Goal: Check status: Check status

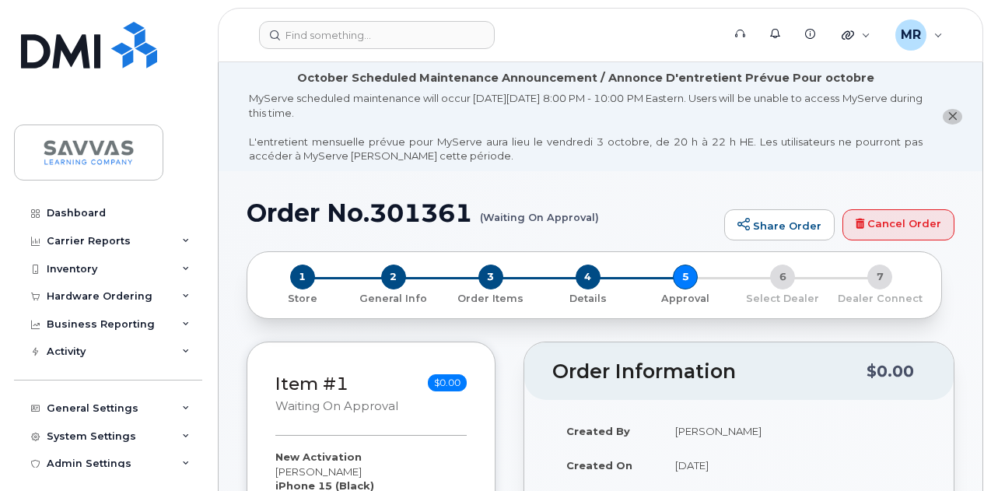
scroll to position [933, 0]
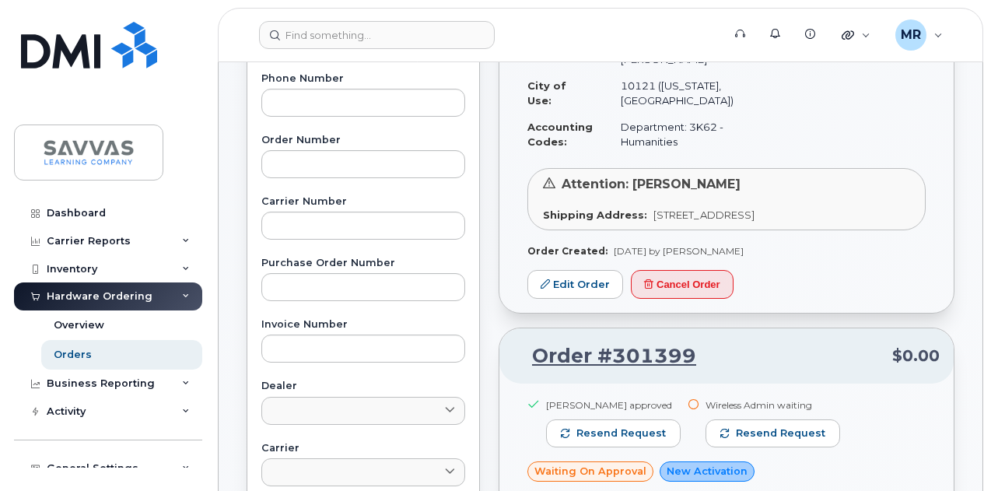
scroll to position [107, 0]
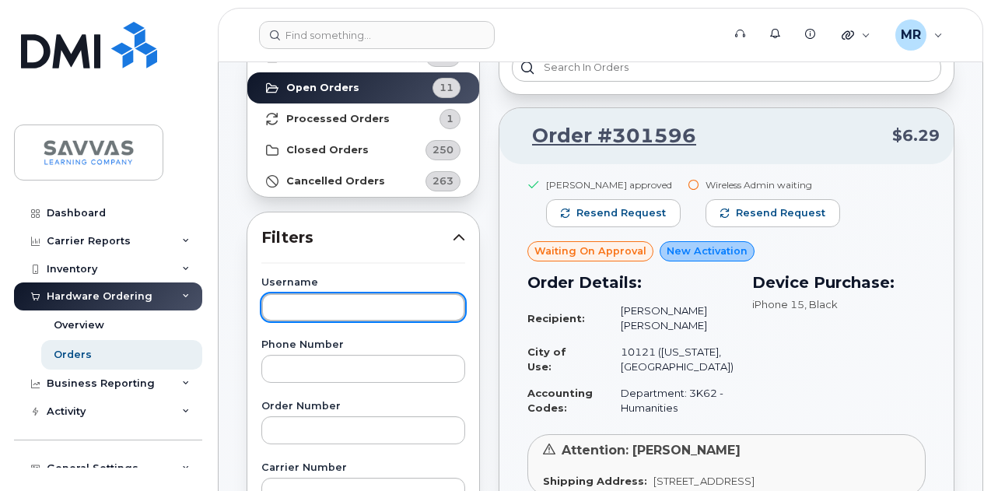
click at [350, 302] on input "text" at bounding box center [363, 307] width 204 height 28
click at [341, 307] on input "text" at bounding box center [363, 307] width 204 height 28
paste input "Ciccocelli"
type input "Ciccocelli"
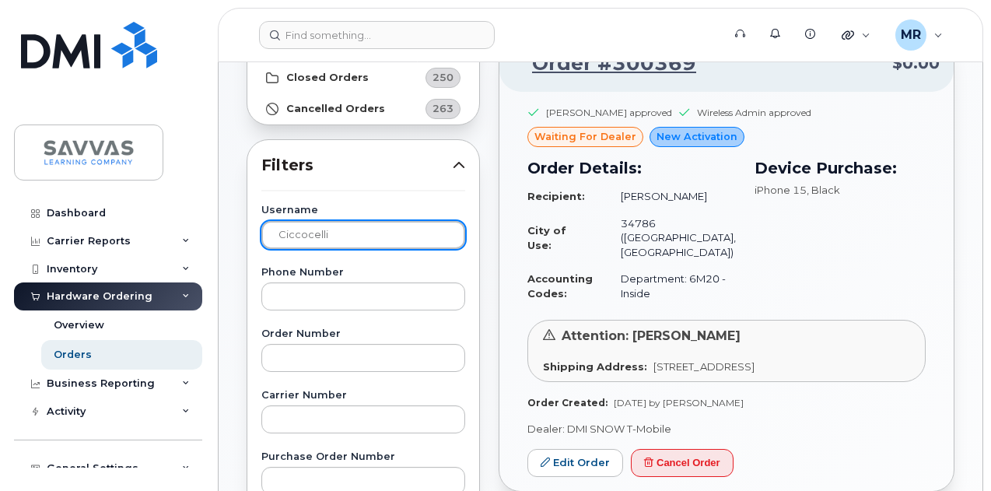
scroll to position [29, 0]
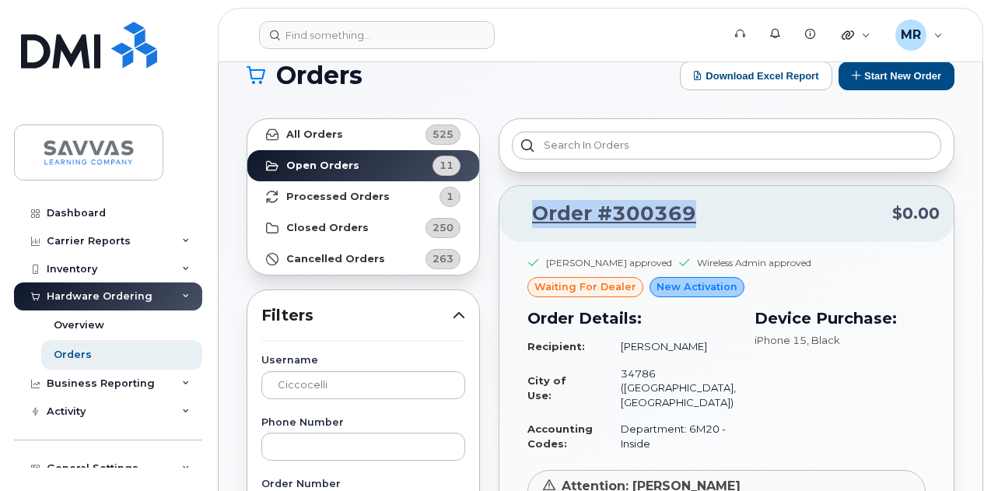
drag, startPoint x: 666, startPoint y: 215, endPoint x: 531, endPoint y: 214, distance: 134.5
click at [531, 214] on p "Order #300369 $0.00" at bounding box center [726, 214] width 426 height 28
copy link "Order #300369"
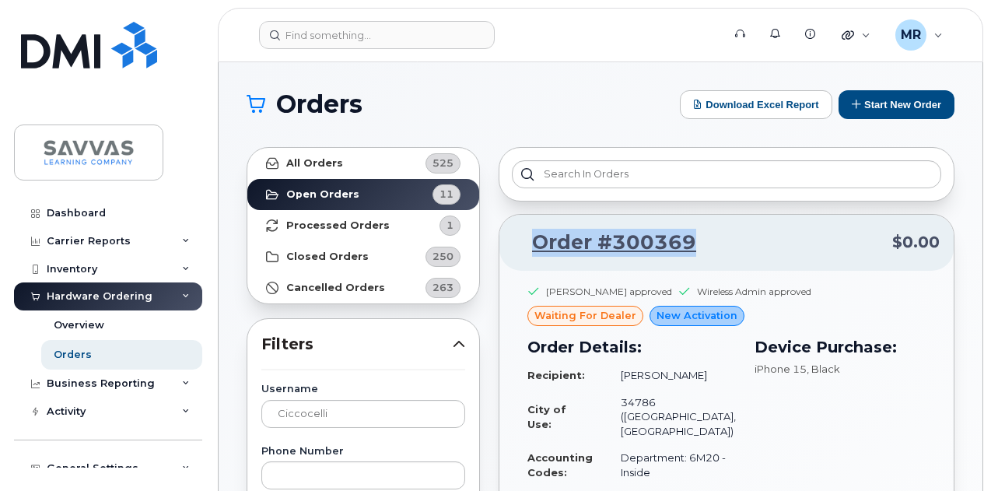
scroll to position [78, 0]
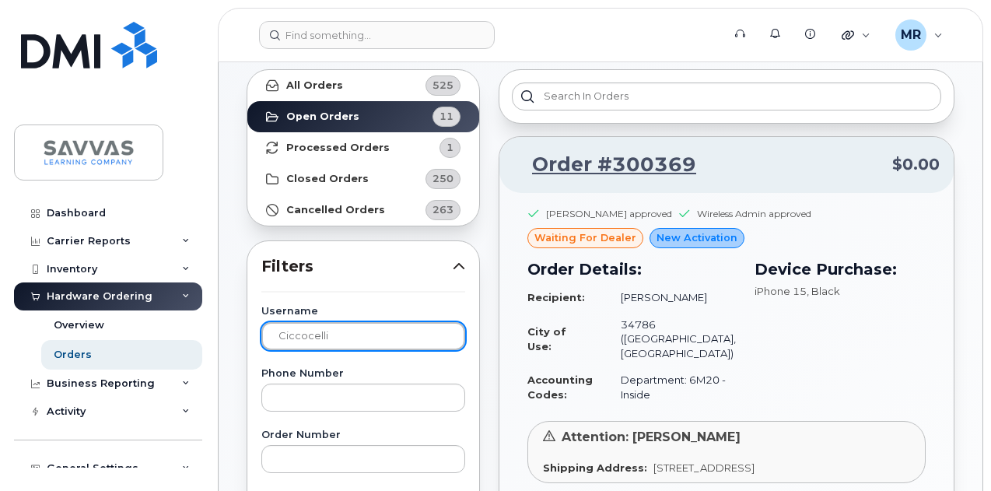
click at [370, 343] on input "Ciccocelli" at bounding box center [363, 336] width 204 height 28
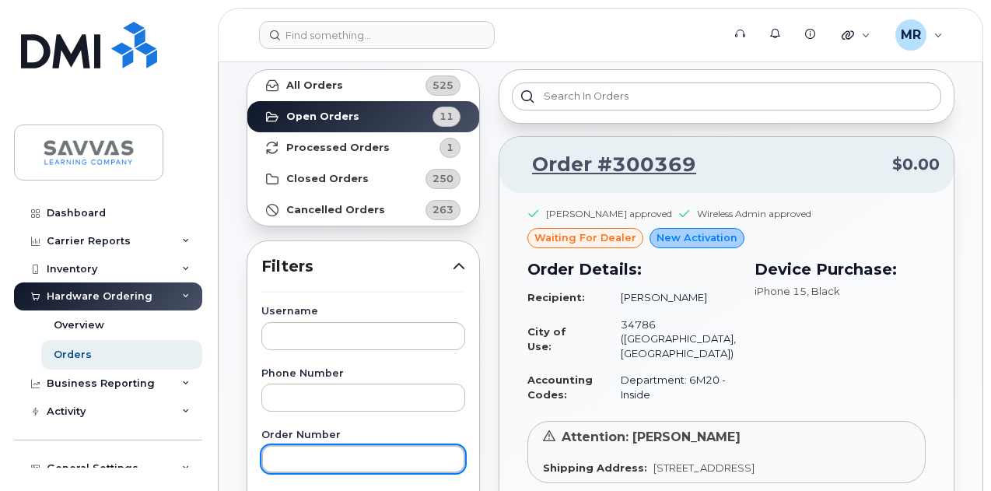
click at [319, 458] on input "text" at bounding box center [363, 459] width 204 height 28
paste input "00670"
type input "00670"
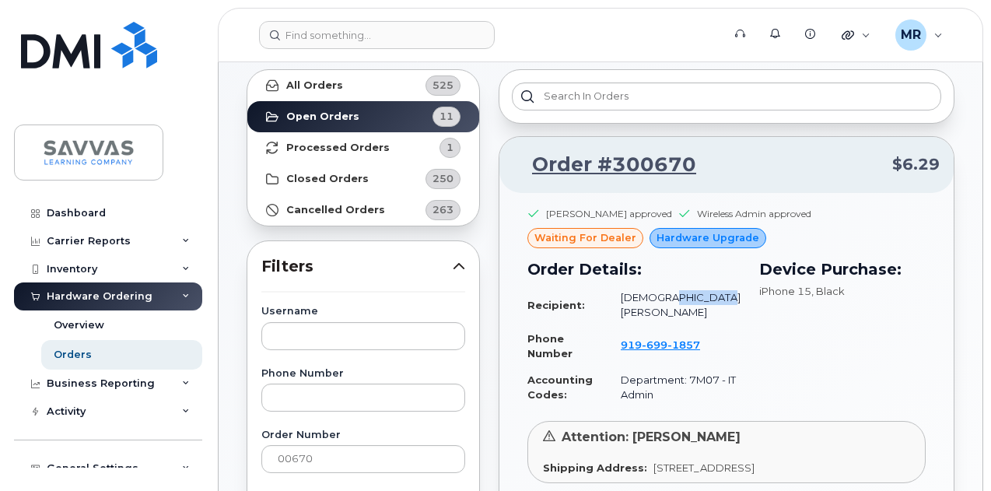
drag, startPoint x: 708, startPoint y: 306, endPoint x: 613, endPoint y: 306, distance: 94.1
click at [613, 306] on td "[DEMOGRAPHIC_DATA][PERSON_NAME]" at bounding box center [673, 304] width 134 height 41
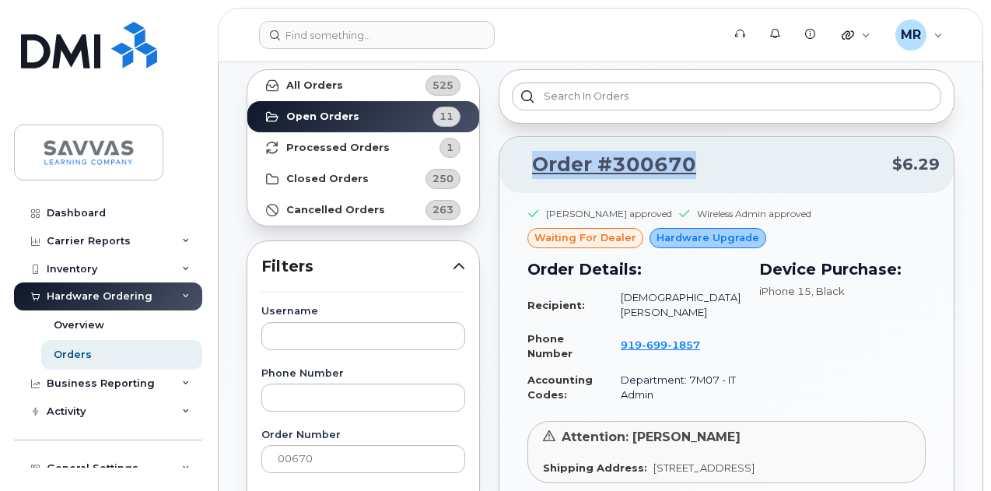
drag, startPoint x: 744, startPoint y: 165, endPoint x: 514, endPoint y: 173, distance: 230.3
click at [514, 173] on p "Order #300670 $6.29" at bounding box center [726, 165] width 426 height 28
copy link "Order #300670"
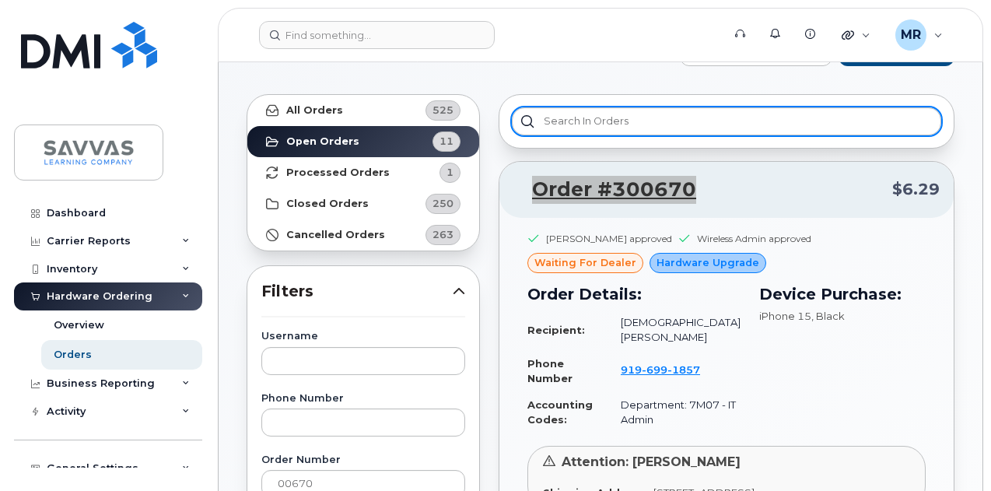
scroll to position [0, 0]
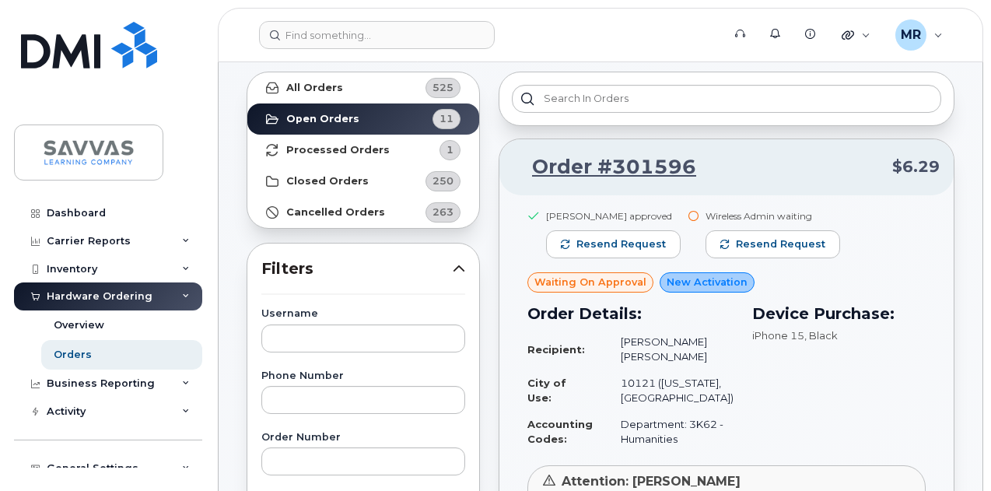
scroll to position [78, 0]
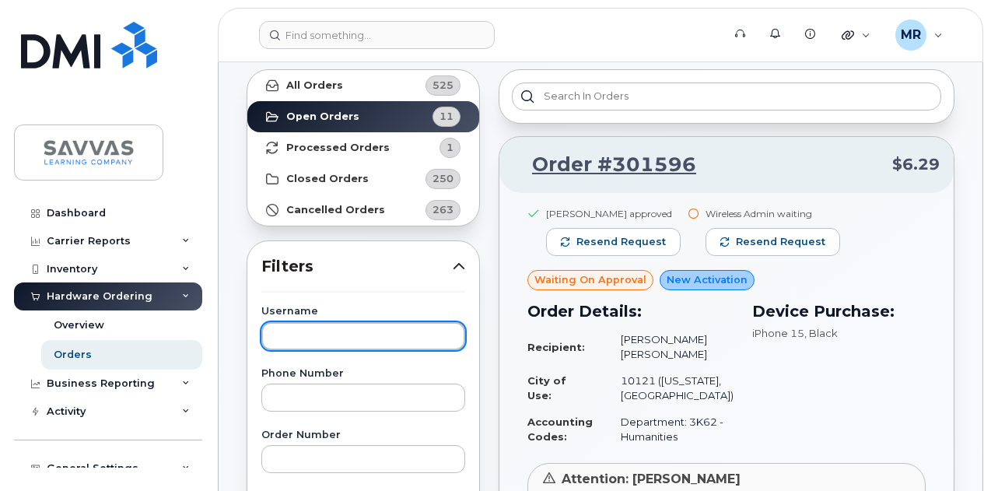
click at [337, 331] on input "text" at bounding box center [363, 336] width 204 height 28
paste input "Ciccocelli"
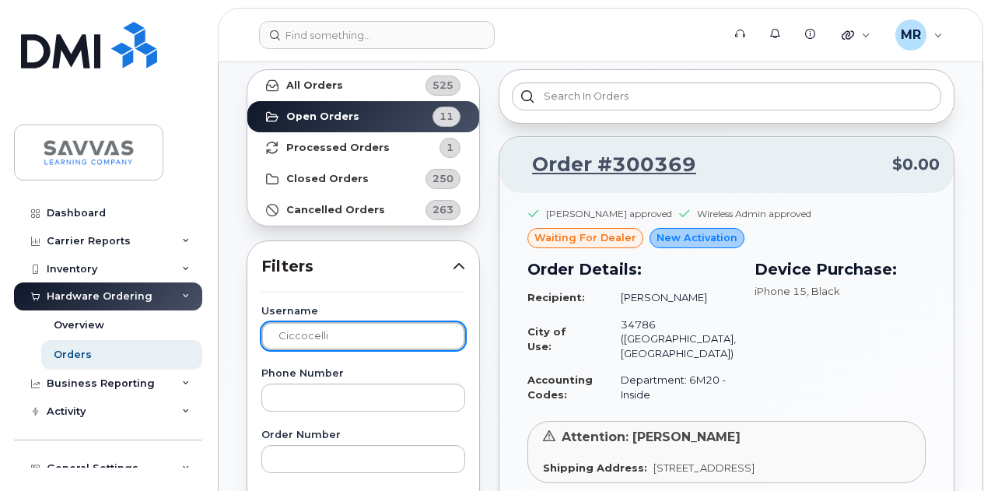
scroll to position [233, 0]
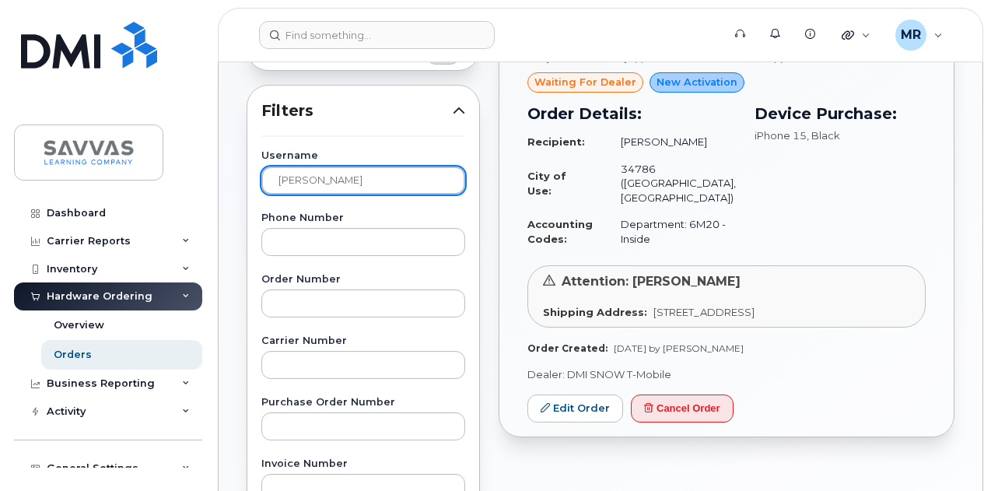
type input "cortez"
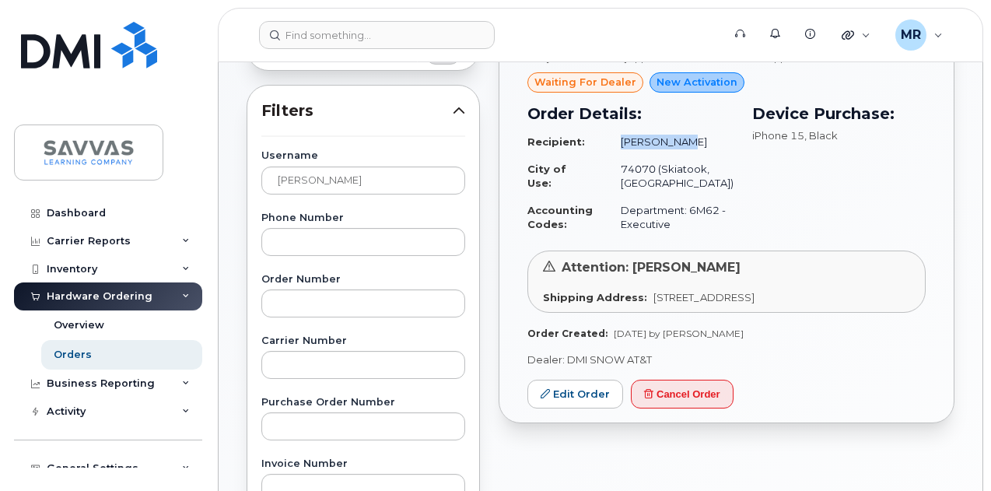
drag, startPoint x: 698, startPoint y: 138, endPoint x: 613, endPoint y: 140, distance: 84.8
click at [613, 140] on td "[PERSON_NAME]" at bounding box center [669, 141] width 127 height 27
copy td "[PERSON_NAME]"
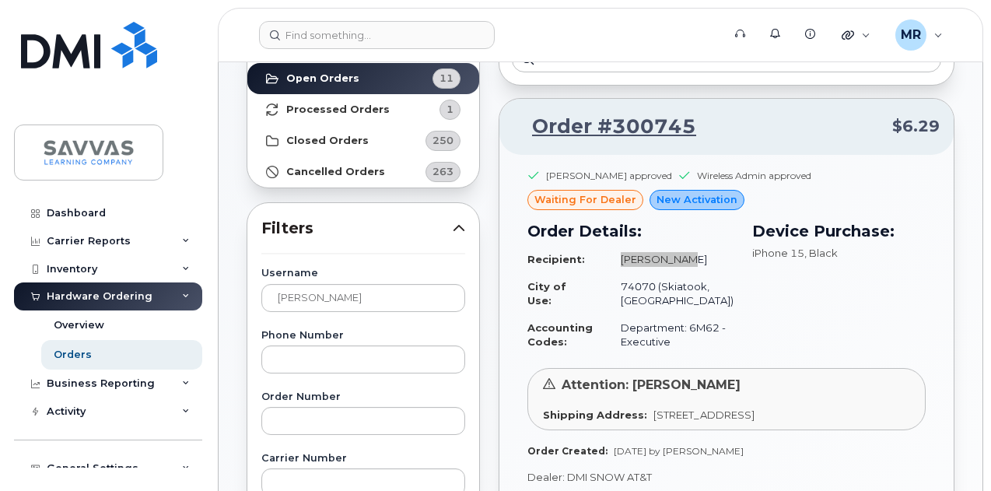
scroll to position [0, 0]
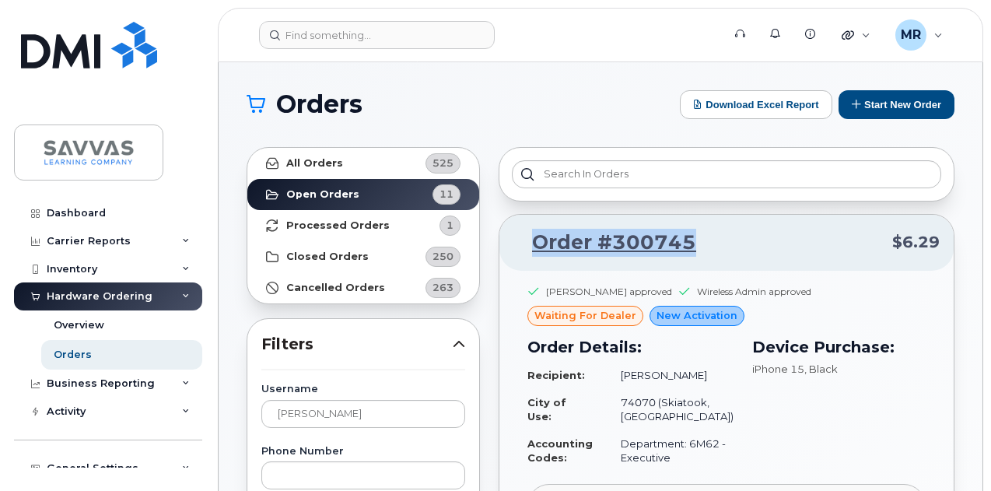
drag, startPoint x: 714, startPoint y: 238, endPoint x: 526, endPoint y: 257, distance: 189.2
click at [529, 257] on div "Order #300745 $6.29" at bounding box center [726, 243] width 454 height 56
copy link "Order #300745"
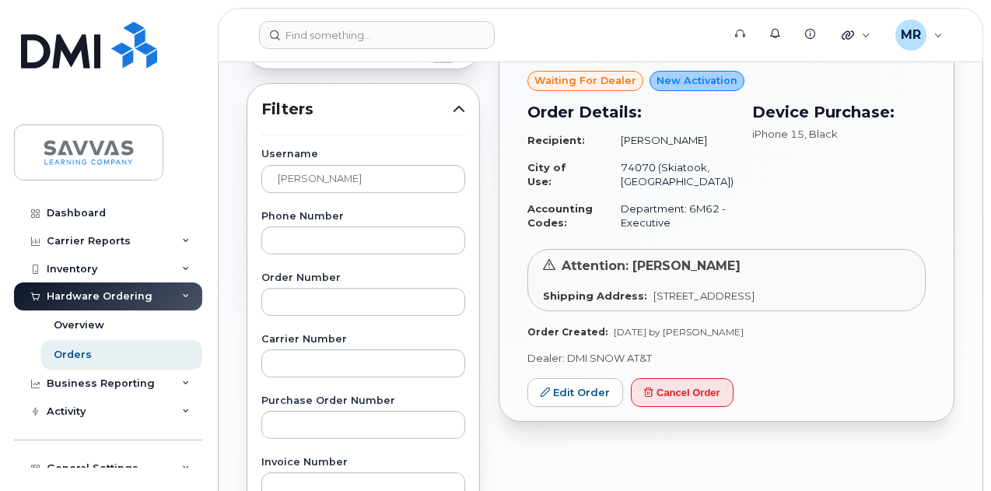
scroll to position [389, 0]
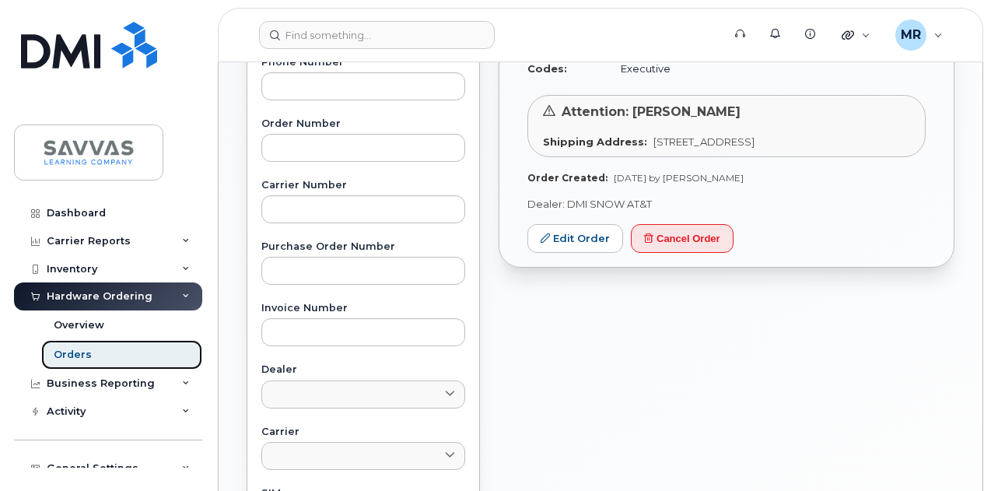
click at [115, 352] on link "Orders" at bounding box center [121, 355] width 161 height 30
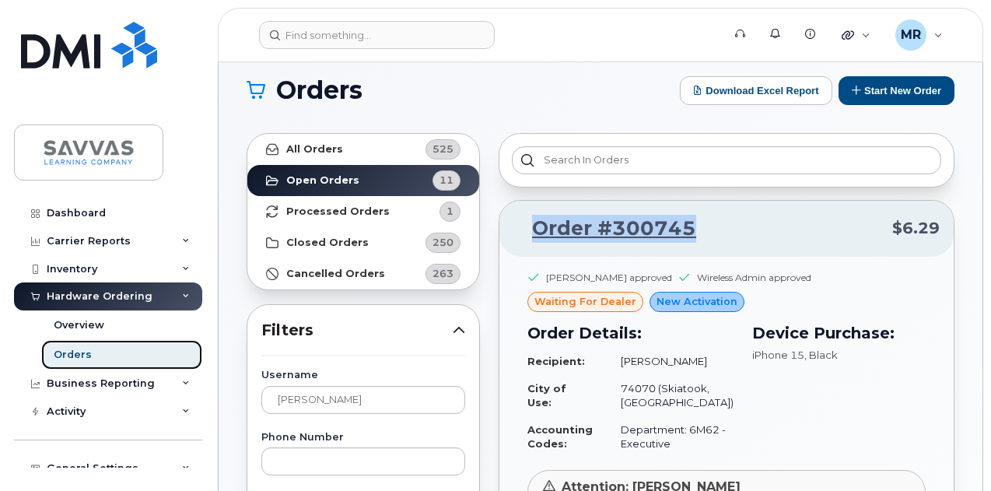
scroll to position [0, 0]
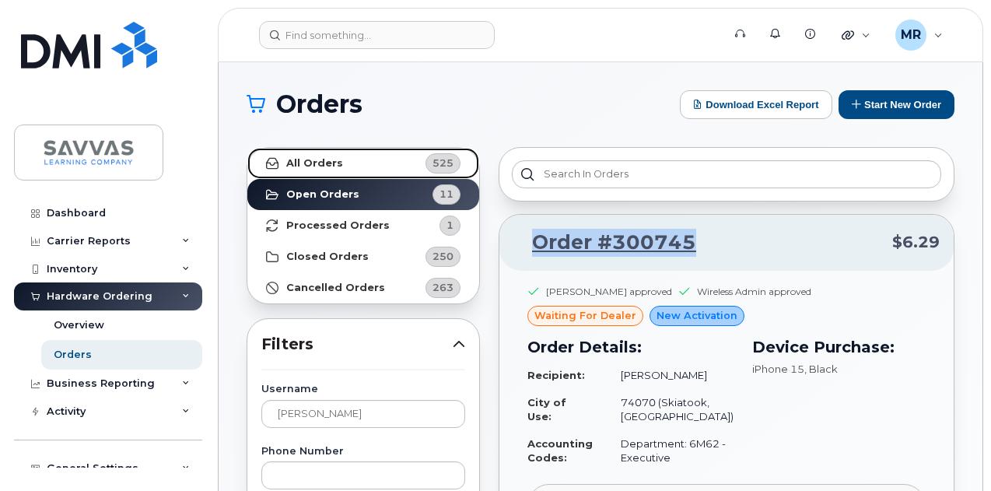
click at [341, 167] on link "All Orders 525" at bounding box center [363, 163] width 232 height 31
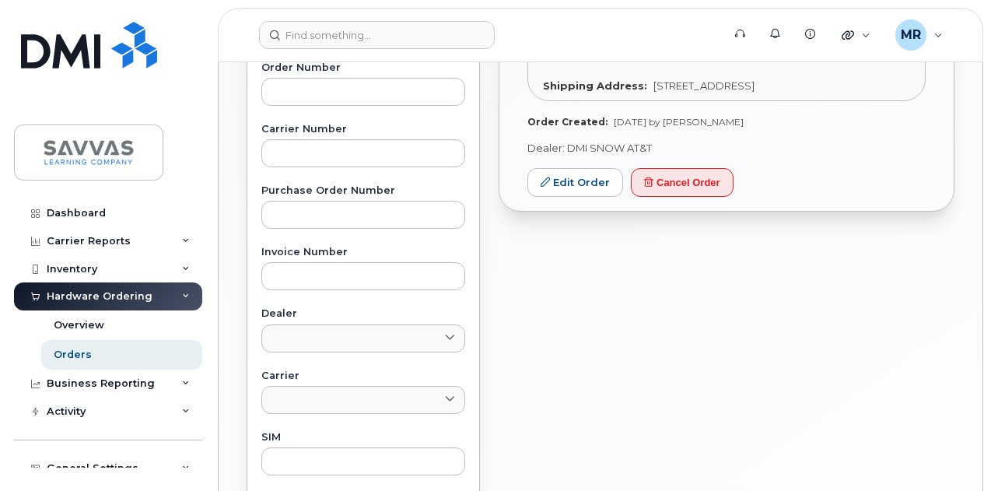
scroll to position [261, 0]
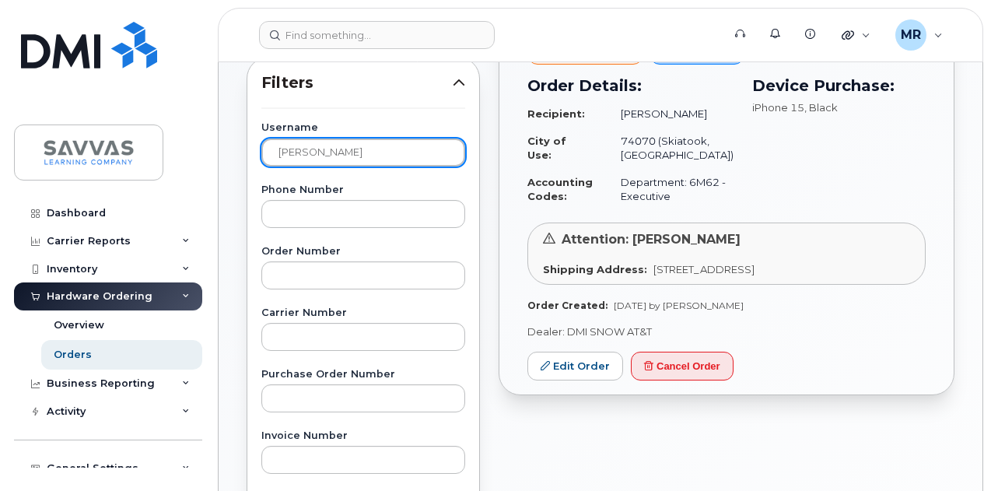
click at [362, 152] on input "cortez" at bounding box center [363, 152] width 204 height 28
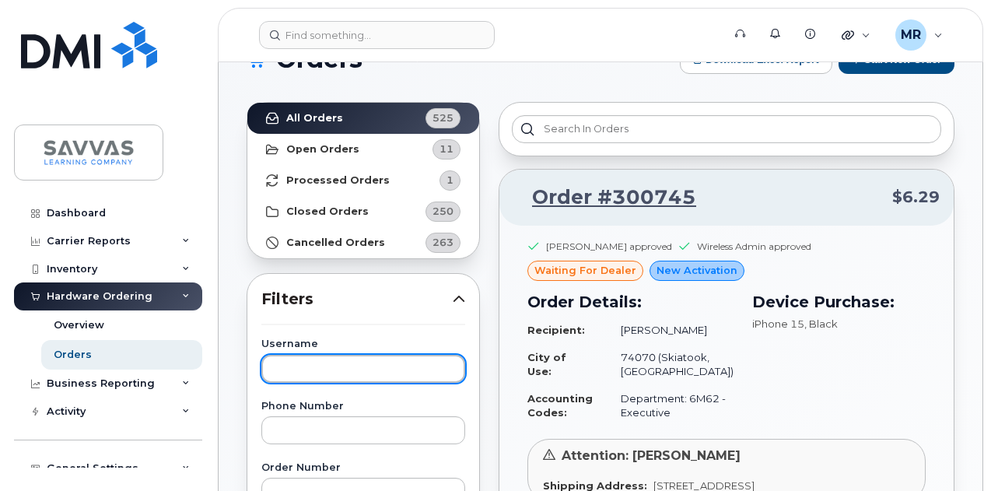
scroll to position [0, 0]
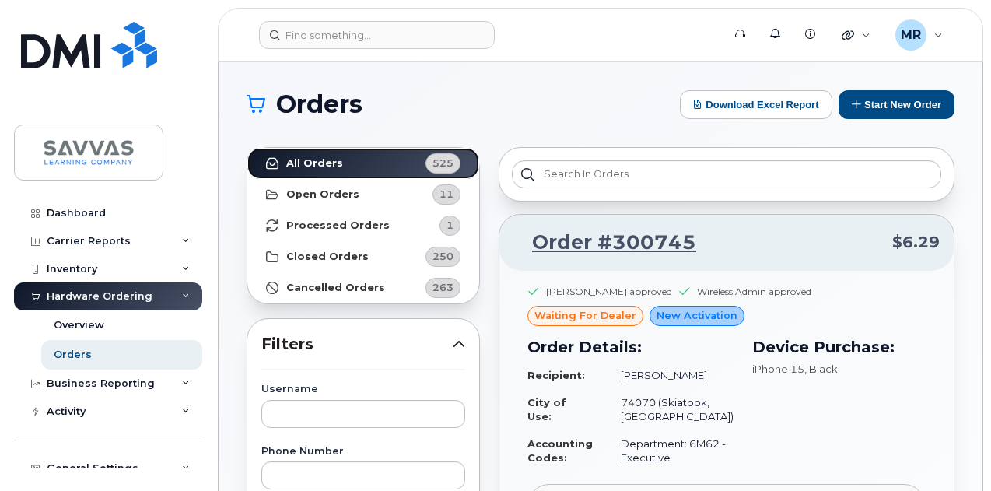
click at [355, 155] on link "All Orders 525" at bounding box center [363, 163] width 232 height 31
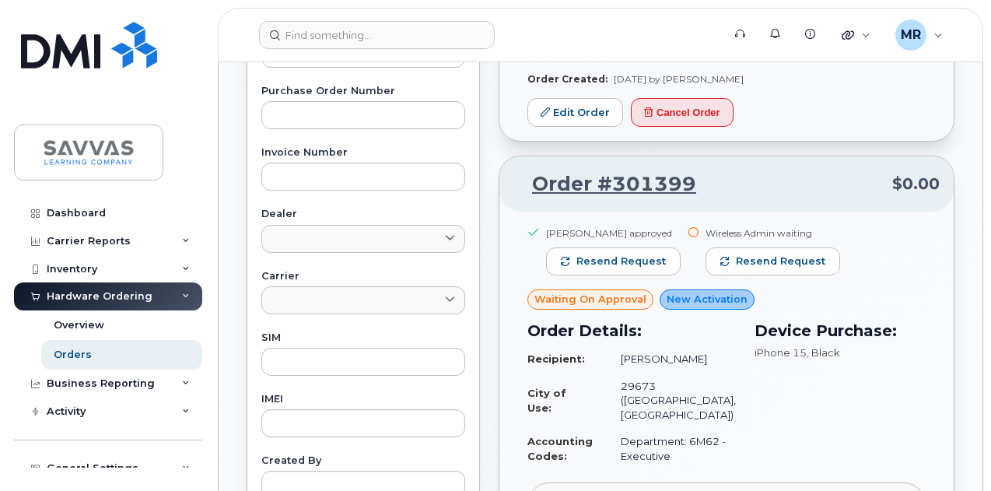
scroll to position [700, 0]
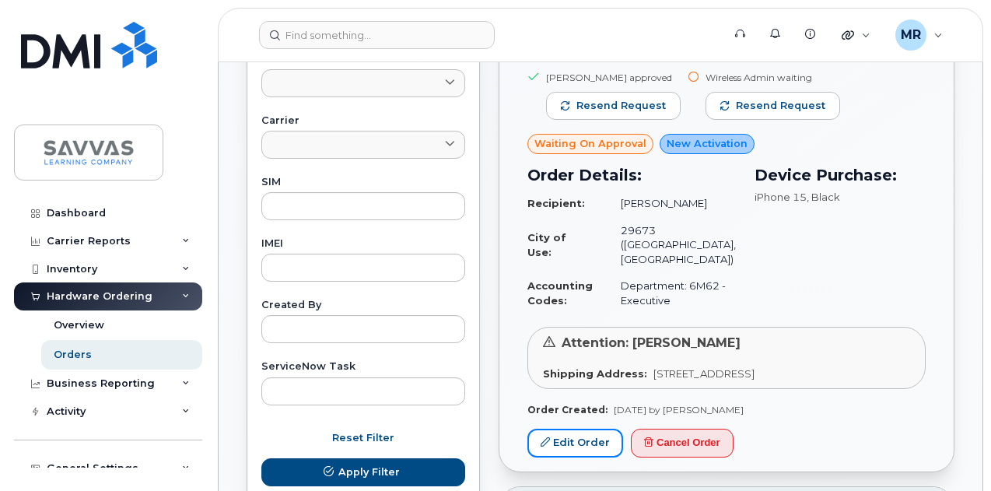
drag, startPoint x: 589, startPoint y: 447, endPoint x: 663, endPoint y: 373, distance: 104.5
click at [589, 447] on link "Edit Order" at bounding box center [575, 442] width 96 height 29
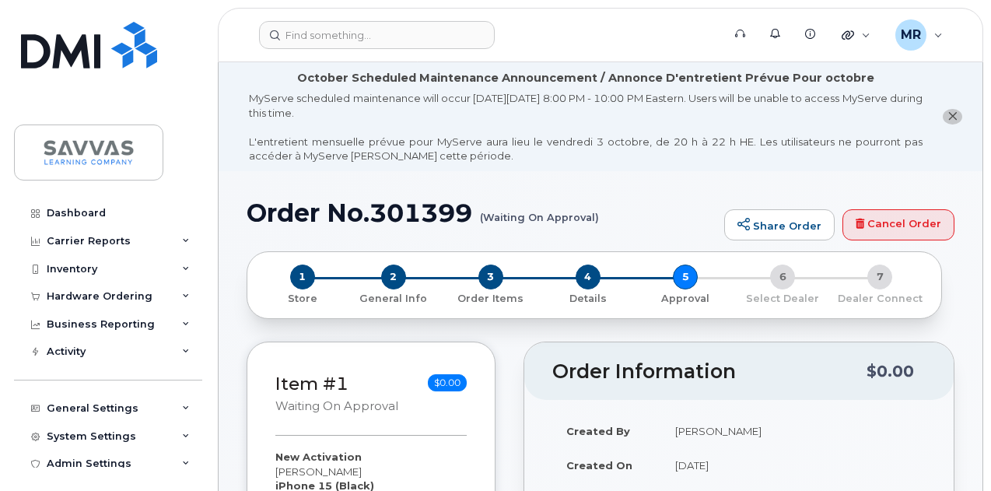
scroll to position [389, 0]
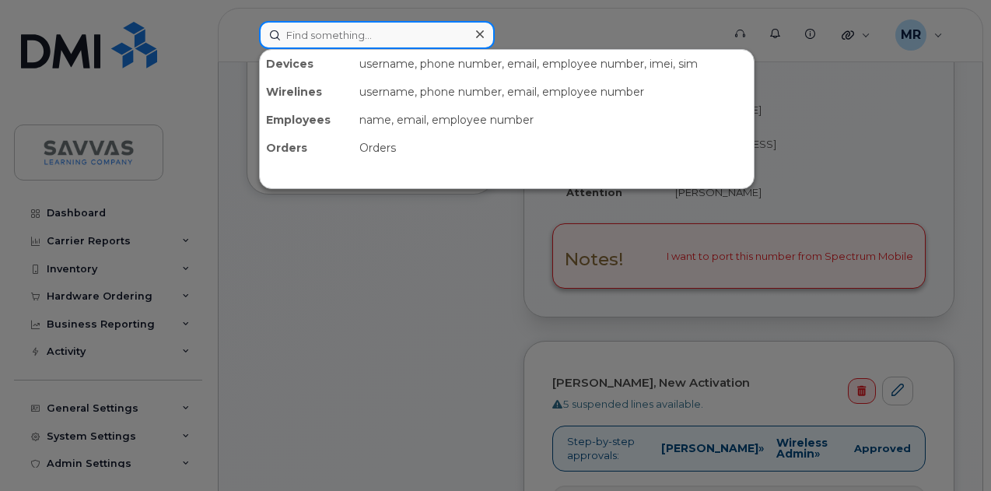
click at [337, 35] on input at bounding box center [377, 35] width 236 height 28
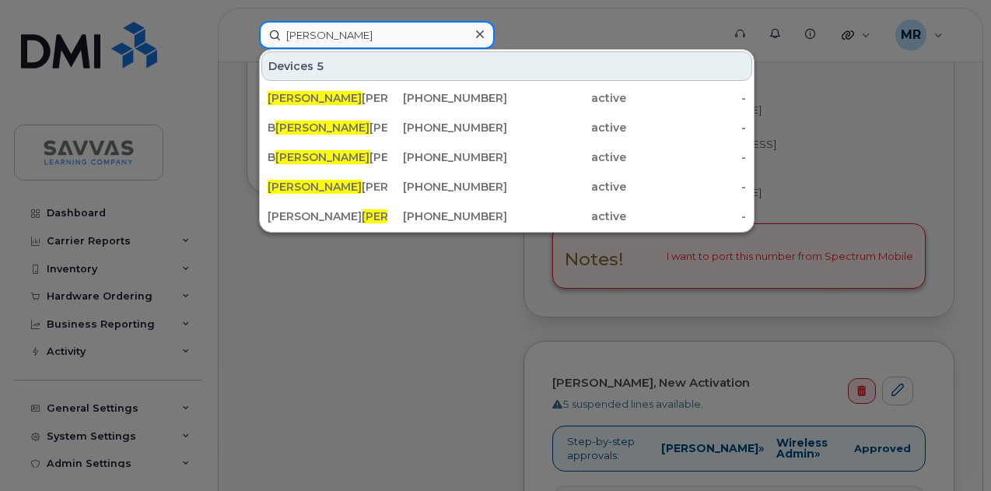
type input "[PERSON_NAME]"
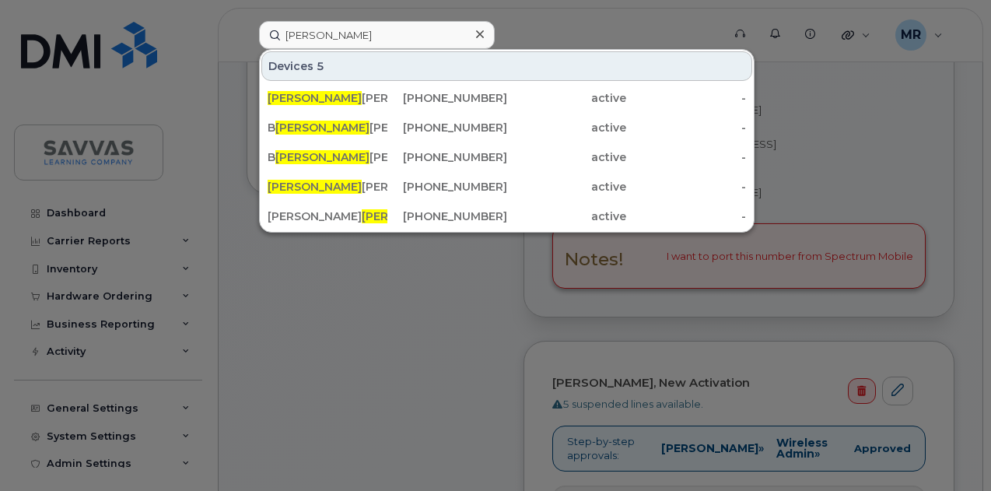
drag, startPoint x: 411, startPoint y: 365, endPoint x: 369, endPoint y: 351, distance: 43.5
click at [409, 362] on div at bounding box center [495, 245] width 991 height 491
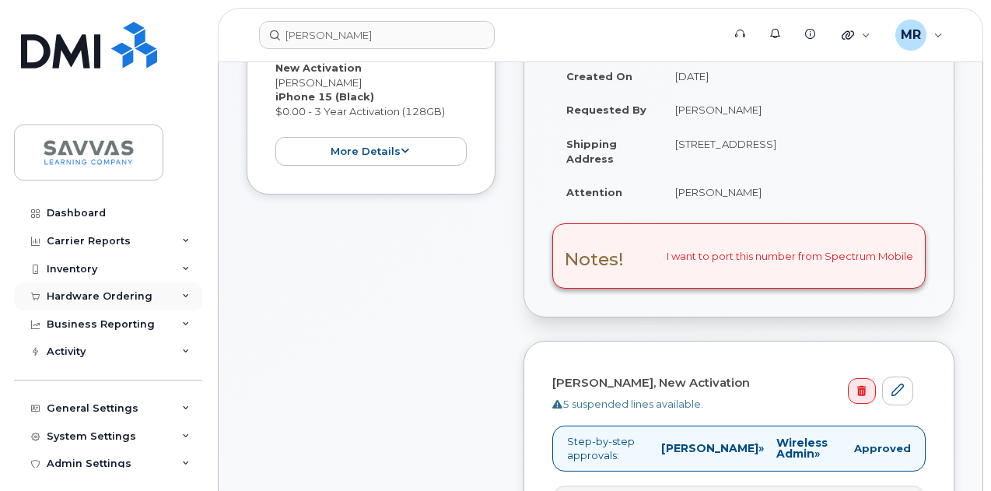
click at [166, 291] on div "Hardware Ordering" at bounding box center [108, 296] width 188 height 28
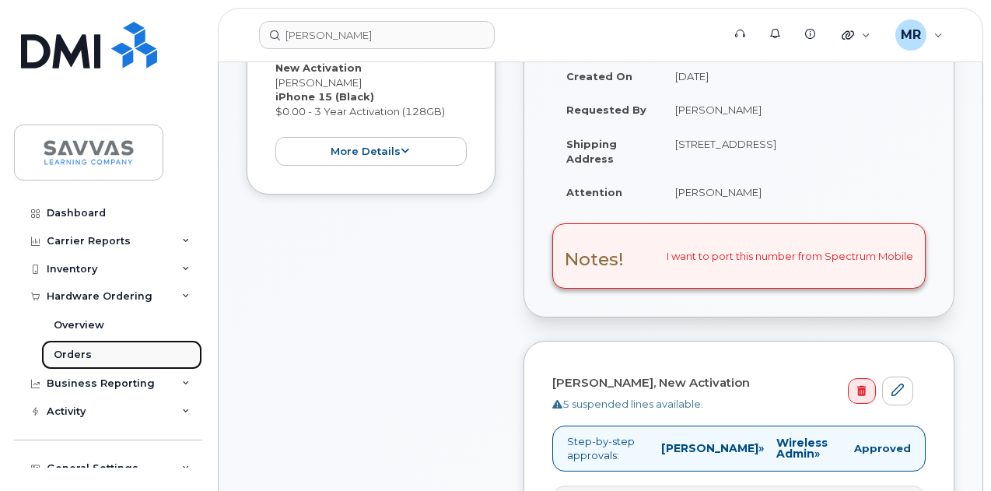
click at [113, 348] on link "Orders" at bounding box center [121, 355] width 161 height 30
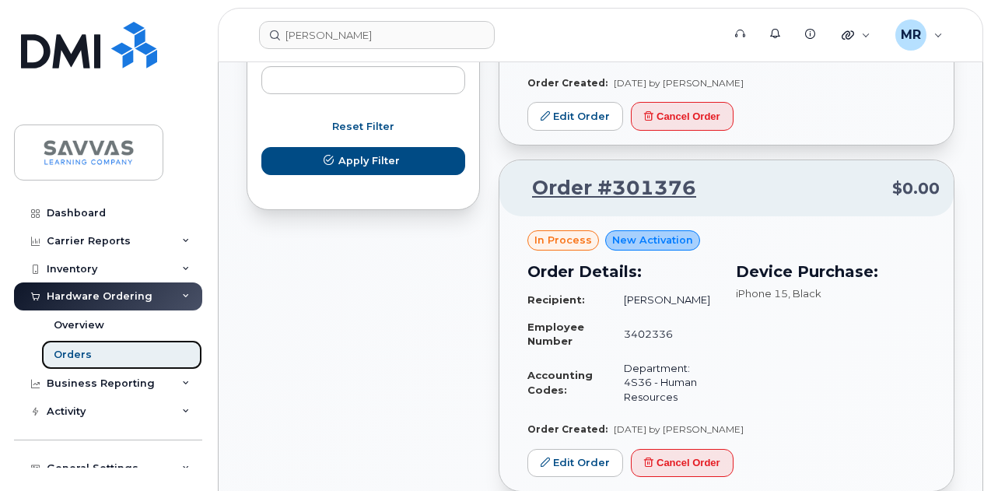
scroll to position [1089, 0]
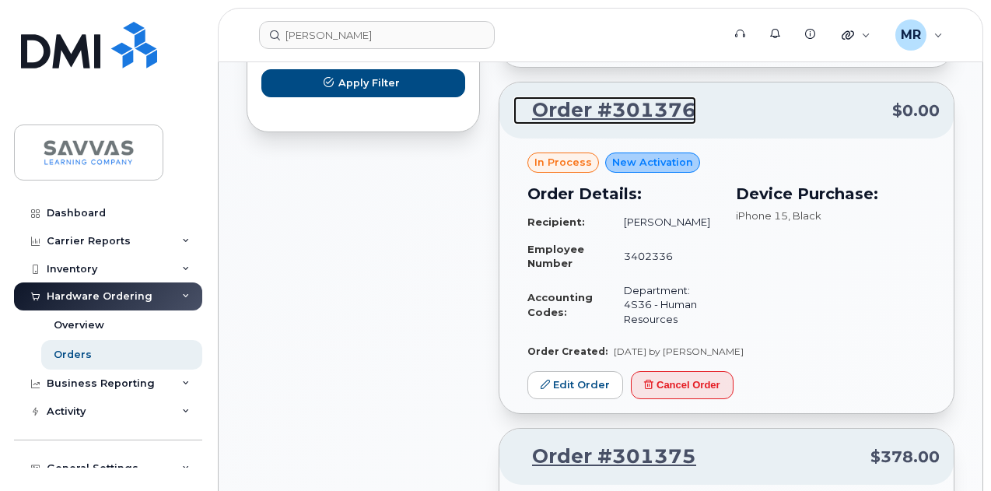
click at [658, 124] on link "Order #301376" at bounding box center [604, 110] width 183 height 28
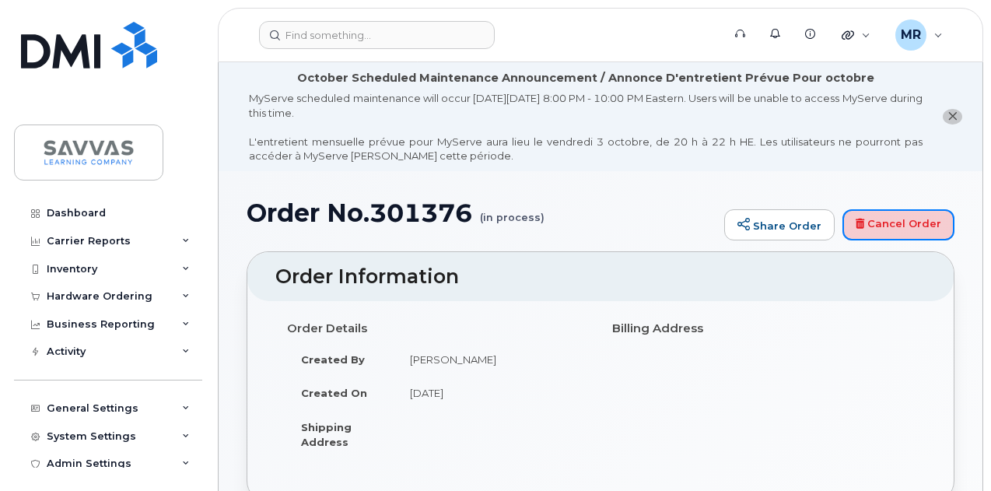
drag, startPoint x: 888, startPoint y: 218, endPoint x: 579, endPoint y: 79, distance: 338.6
click at [887, 217] on link "Cancel Order" at bounding box center [898, 224] width 112 height 31
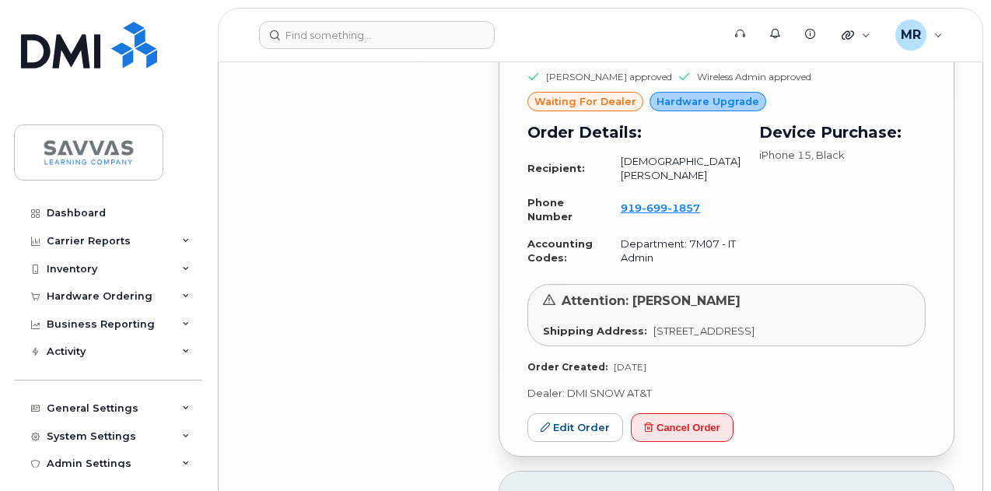
scroll to position [2799, 0]
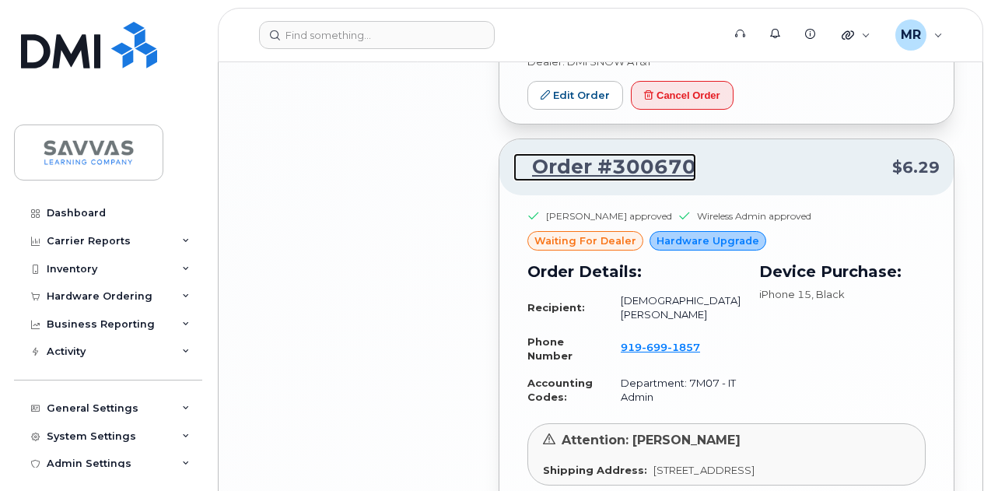
click at [624, 181] on link "Order #300670" at bounding box center [604, 167] width 183 height 28
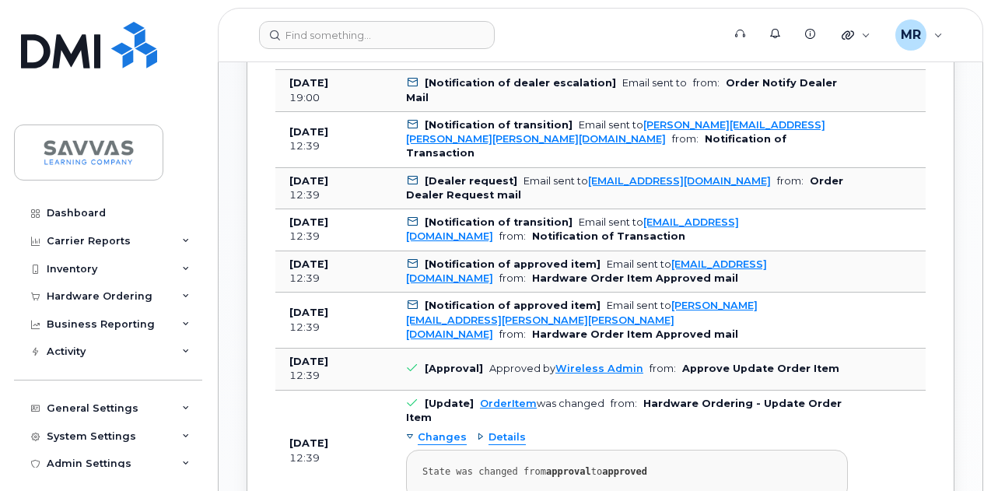
scroll to position [778, 0]
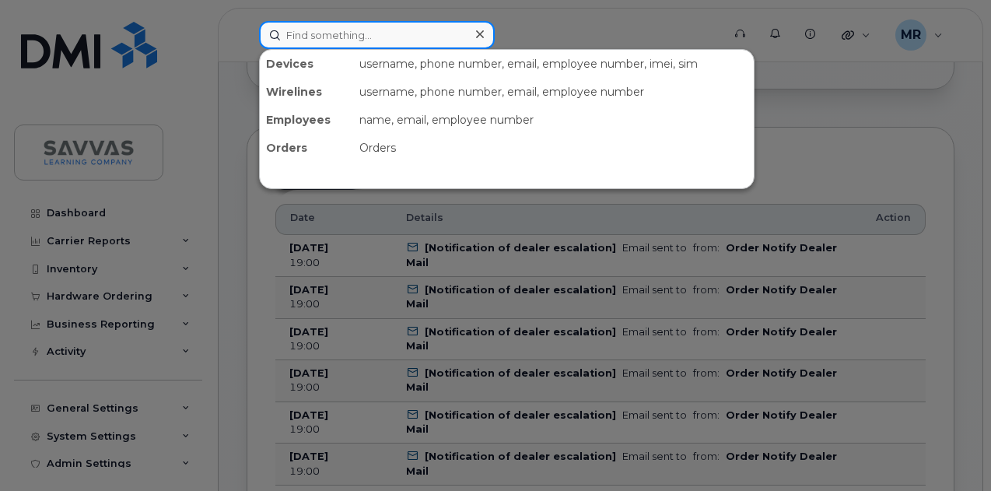
click at [362, 37] on input at bounding box center [377, 35] width 236 height 28
paste input "[PERSON_NAME]"
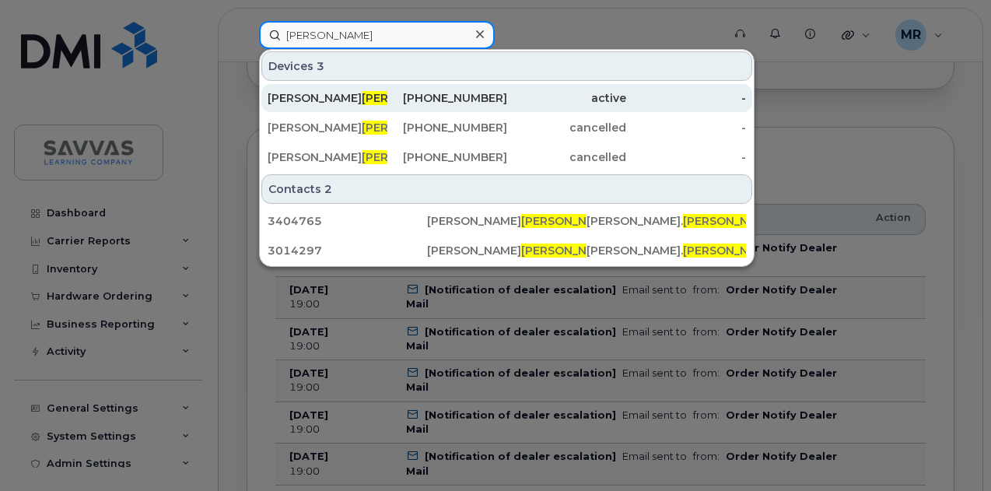
type input "[PERSON_NAME]"
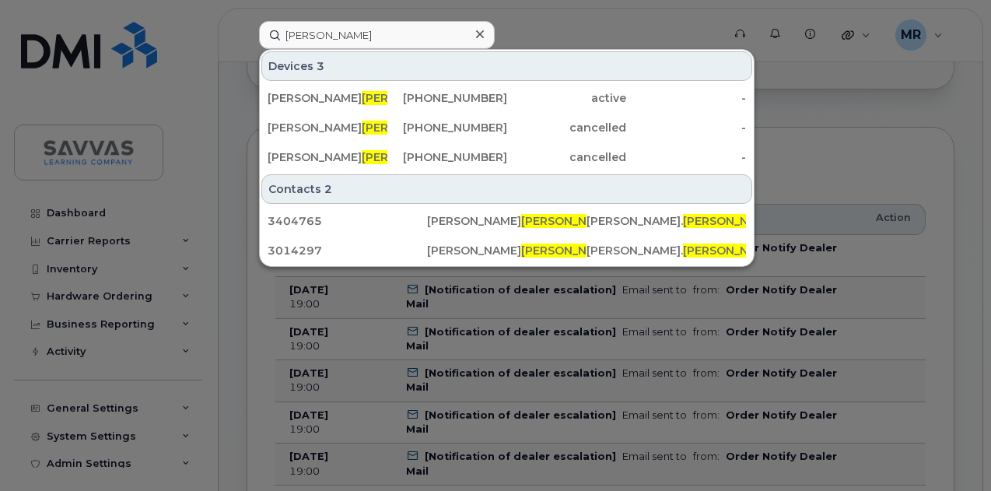
drag, startPoint x: 422, startPoint y: 96, endPoint x: 9, endPoint y: 124, distance: 413.8
click at [422, 96] on div "[PHONE_NUMBER]" at bounding box center [447, 98] width 120 height 16
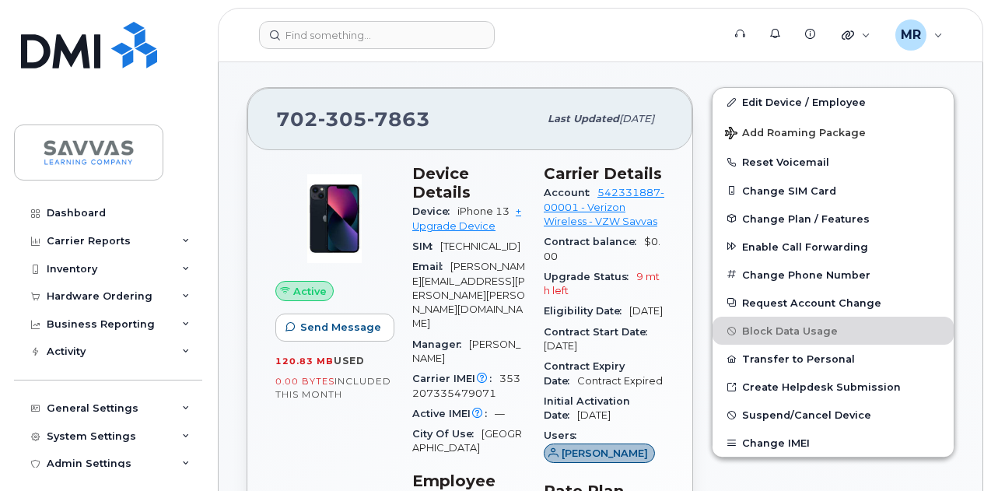
scroll to position [389, 0]
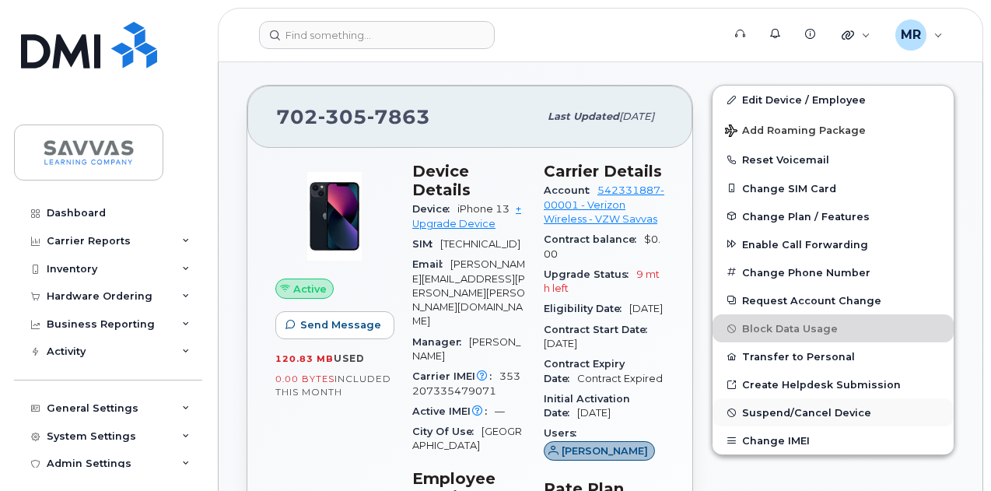
click at [857, 411] on span "Suspend/Cancel Device" at bounding box center [806, 413] width 129 height 12
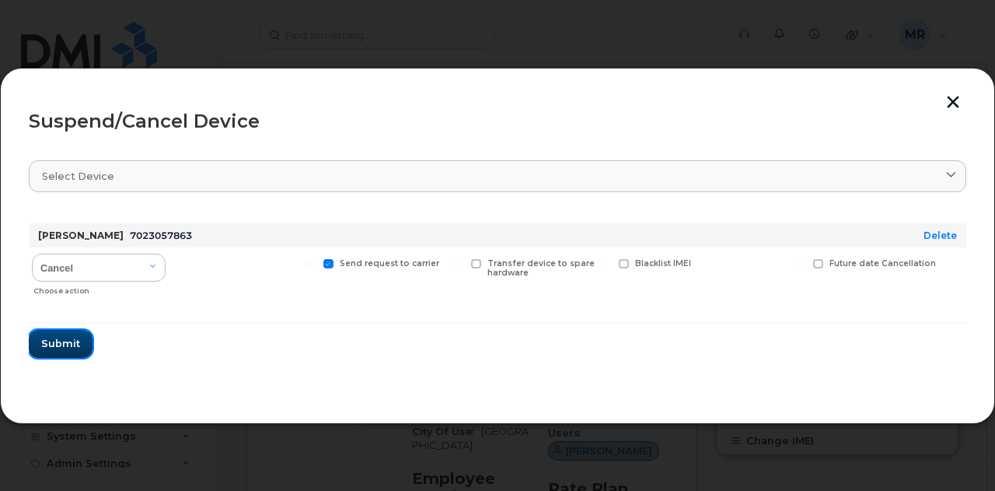
click at [65, 351] on button "Submit" at bounding box center [61, 344] width 64 height 28
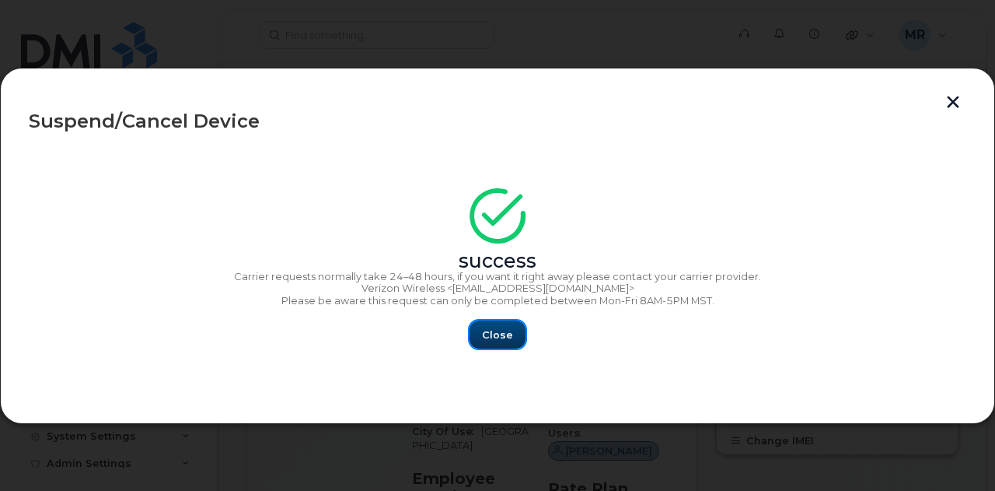
click at [520, 337] on button "Close" at bounding box center [498, 334] width 56 height 28
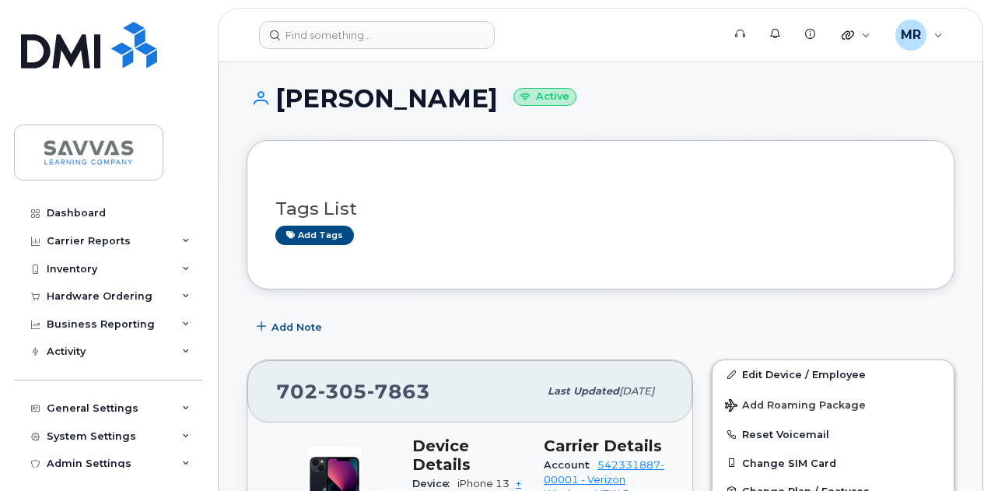
scroll to position [0, 0]
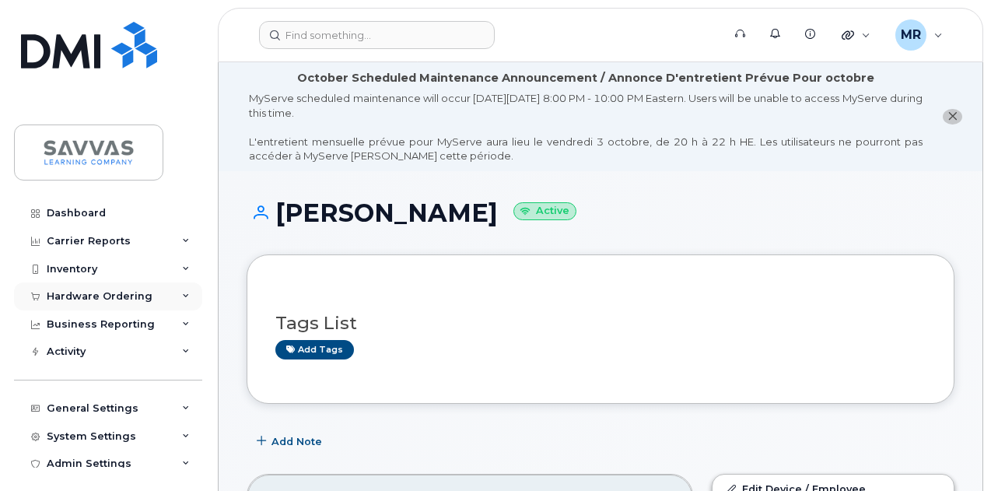
click at [169, 285] on div "Hardware Ordering" at bounding box center [108, 296] width 188 height 28
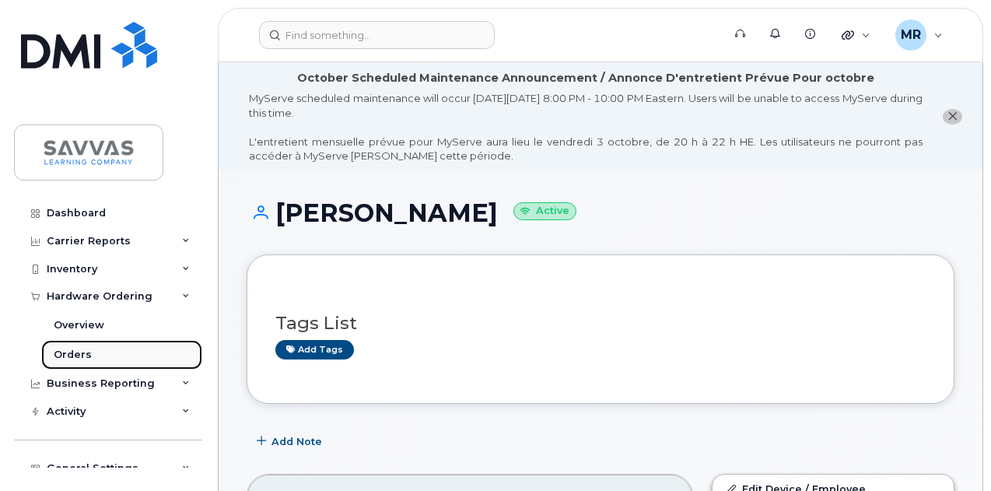
click at [100, 345] on link "Orders" at bounding box center [121, 355] width 161 height 30
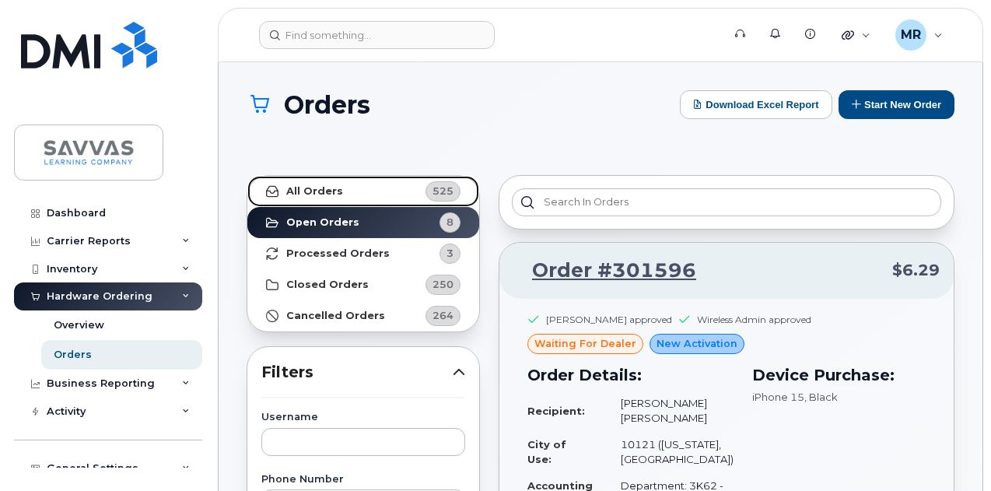
click at [379, 181] on link "All Orders 525" at bounding box center [363, 191] width 232 height 31
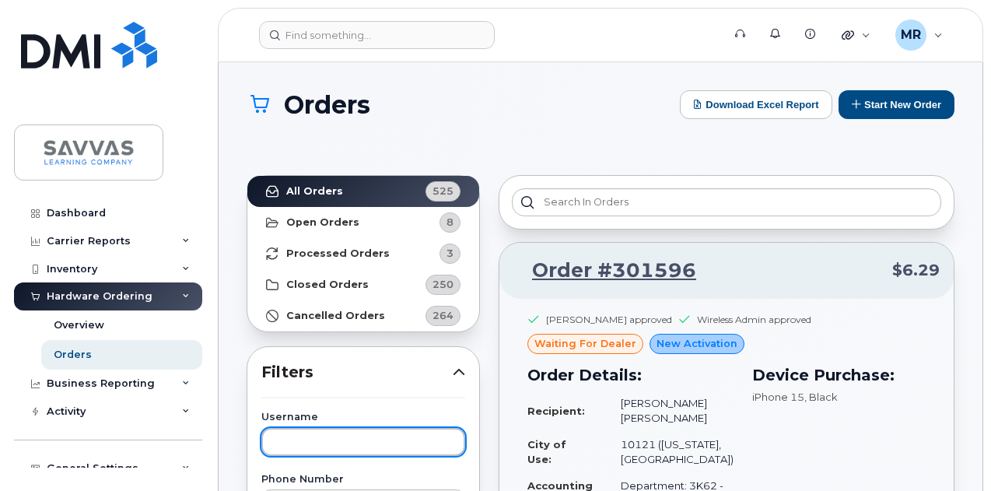
click at [345, 434] on input "text" at bounding box center [363, 442] width 204 height 28
type input "[PERSON_NAME]"
